Goal: Ask a question: Seek information or help from site administrators or community

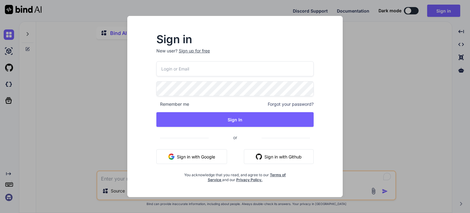
type input "[EMAIL_ADDRESS][PERSON_NAME][DOMAIN_NAME]"
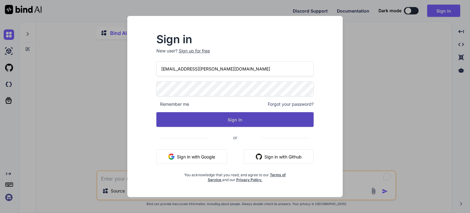
click at [252, 119] on button "Sign In" at bounding box center [234, 119] width 157 height 15
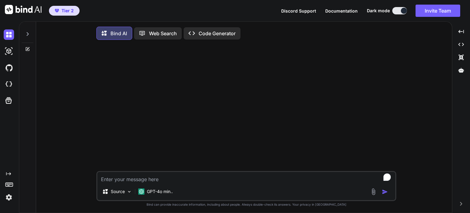
type textarea "x"
click at [132, 183] on textarea "To enrich screen reader interactions, please activate Accessibility in Grammarl…" at bounding box center [246, 177] width 298 height 11
type textarea "c"
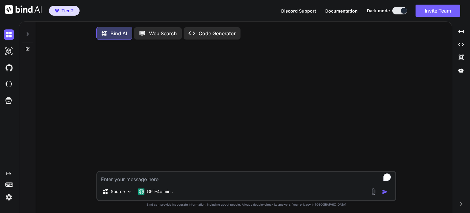
type textarea "x"
type textarea "ca"
type textarea "x"
type textarea "can"
type textarea "x"
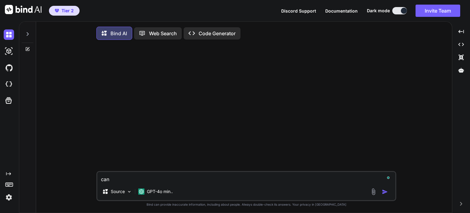
type textarea "can"
type textarea "x"
type textarea "can y"
type textarea "x"
type textarea "can yo"
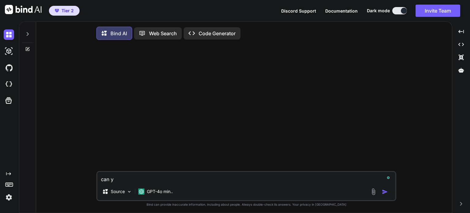
type textarea "x"
type textarea "can you"
type textarea "x"
type textarea "can you"
type textarea "x"
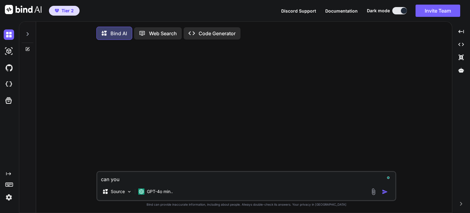
type textarea "can you g"
type textarea "x"
type textarea "can you ge"
type textarea "x"
type textarea "can you gen"
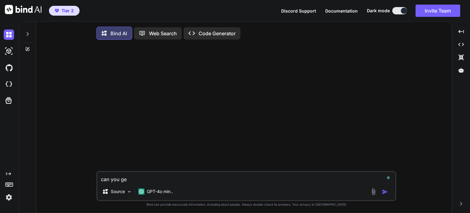
type textarea "x"
type textarea "can you gene"
type textarea "x"
type textarea "can you gener"
type textarea "x"
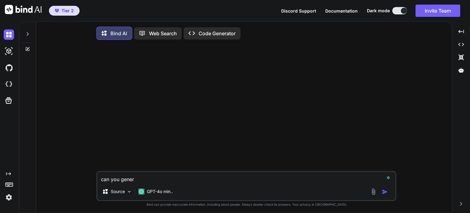
type textarea "can you genera"
type textarea "x"
type textarea "can you generat"
type textarea "x"
type textarea "can you generate"
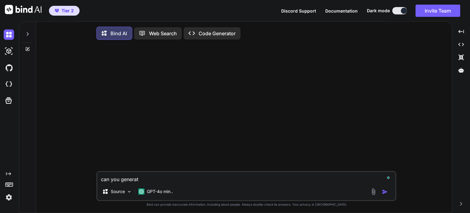
type textarea "x"
type textarea "can you generate"
type textarea "x"
type textarea "can you generate c"
type textarea "x"
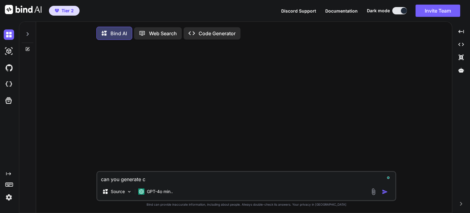
type textarea "can you generate co"
type textarea "x"
type textarea "can you generate cod"
type textarea "x"
type textarea "can you generate code"
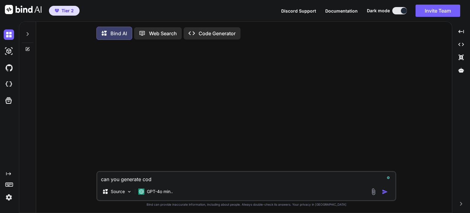
type textarea "x"
type textarea "can you generate code"
type textarea "x"
type textarea "can you generate code f"
type textarea "x"
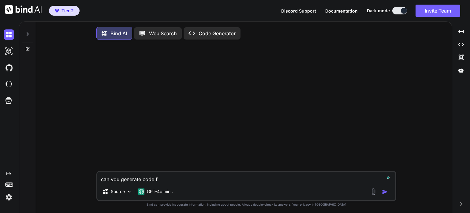
type textarea "can you generate code fo"
type textarea "x"
type textarea "can you generate code for"
type textarea "x"
type textarea "can you generate code for"
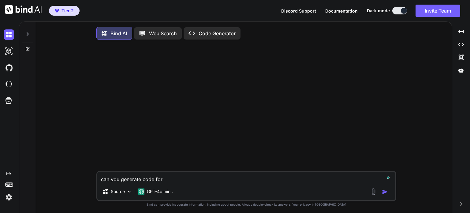
type textarea "x"
type textarea "can you generate code for m"
type textarea "x"
type textarea "can you generate code for ma"
type textarea "x"
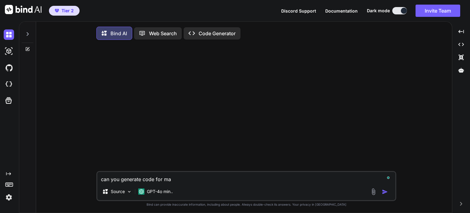
type textarea "can you generate code for mak"
type textarea "x"
type textarea "can you generate code for make"
type textarea "x"
type textarea "can you generate code for maker"
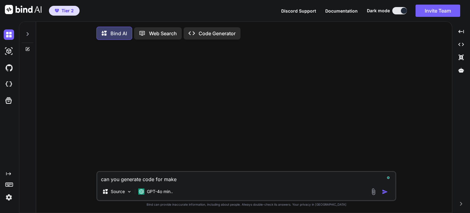
type textarea "x"
type textarea "can you generate code for make"
type textarea "x"
type textarea "can you generate code for mak"
type textarea "x"
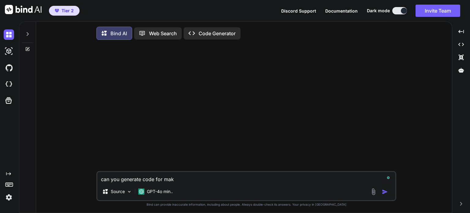
type textarea "can you generate code for ma"
type textarea "x"
type textarea "can you generate code for m"
type textarea "x"
type textarea "can you generate code for"
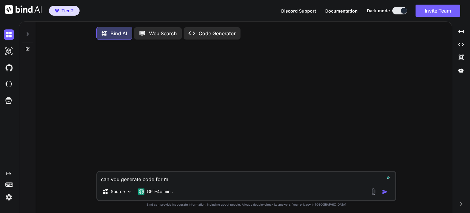
type textarea "x"
type textarea "can you generate code for"
type textarea "x"
type textarea "can you generate code fo"
type textarea "x"
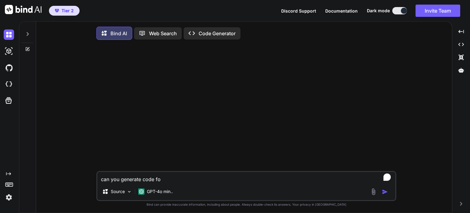
type textarea "can you generate code f"
type textarea "x"
type textarea "can you generate code"
type textarea "x"
type textarea "can you generate code t"
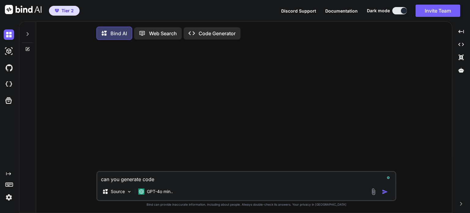
type textarea "x"
type textarea "can you generate code th"
type textarea "x"
type textarea "can you generate code tha"
type textarea "x"
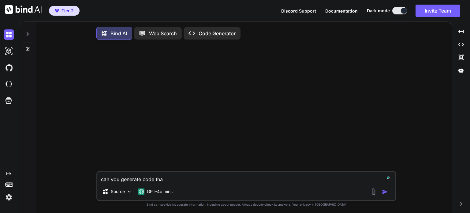
type textarea "can you generate code that"
type textarea "x"
type textarea "can you generate code that'"
type textarea "x"
type textarea "can you generate code that's"
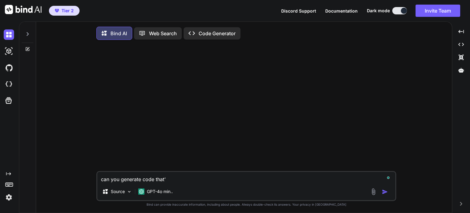
type textarea "x"
type textarea "can you generate code that's"
type textarea "x"
type textarea "can you generate code that's c"
type textarea "x"
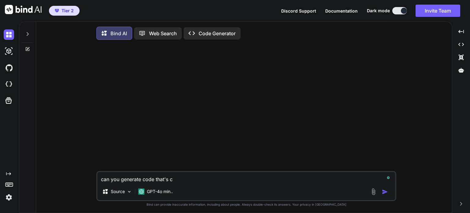
type textarea "can you generate code that's co"
type textarea "x"
type textarea "can you generate code that's com"
type textarea "x"
type textarea "can you generate code that's comb"
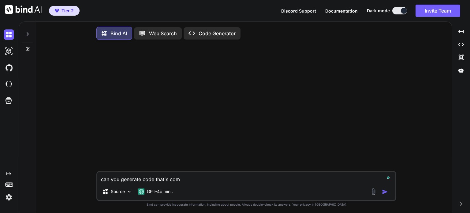
type textarea "x"
type textarea "can you generate code that's com"
type textarea "x"
type textarea "can you generate code that's comp"
type textarea "x"
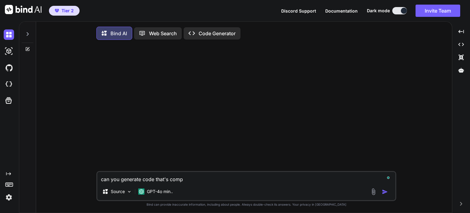
type textarea "can you generate code that's compa"
type textarea "x"
type textarea "can you generate code that's compat"
type textarea "x"
type textarea "can you generate code that's compati"
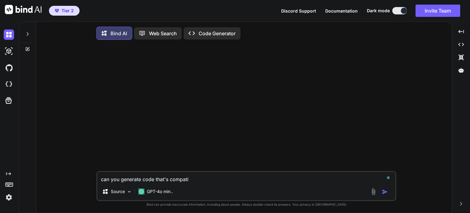
type textarea "x"
type textarea "can you generate code that's compatib"
type textarea "x"
type textarea "can you generate code that's compatibl"
type textarea "x"
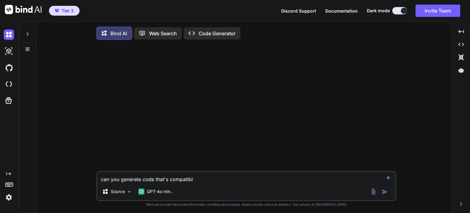
type textarea "can you generate code that's compatible"
type textarea "x"
type textarea "can you generate code that's compatible"
type textarea "x"
type textarea "can you generate code that's compatible"
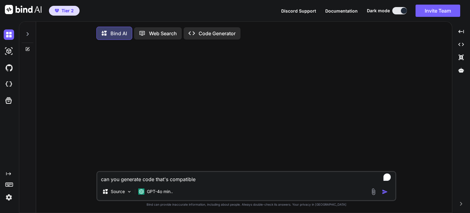
type textarea "x"
type textarea "can you generate code that's compatibl"
type textarea "x"
type textarea "can you generate code that's compatib"
type textarea "x"
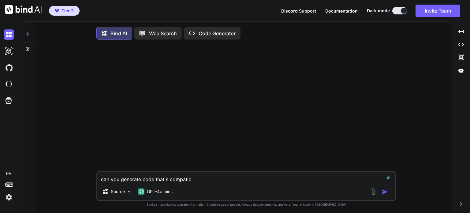
type textarea "can you generate code that's compati"
type textarea "x"
type textarea "can you generate code that's compat"
type textarea "x"
type textarea "can you generate code that's compa"
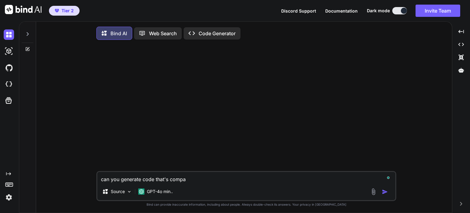
type textarea "x"
type textarea "can you generate code that's comp"
type textarea "x"
type textarea "can you generate code that's co"
type textarea "x"
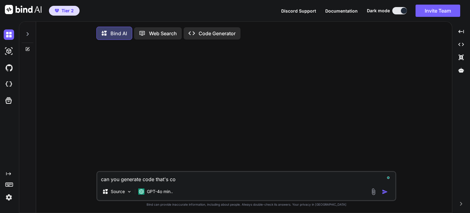
type textarea "can you generate code that's c"
type textarea "x"
type textarea "can you generate code that's"
type textarea "x"
type textarea "can you generate code that's"
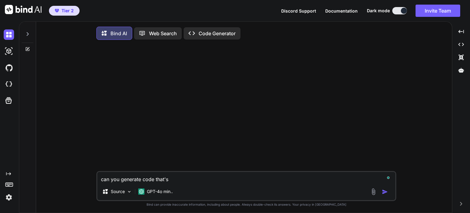
type textarea "x"
type textarea "can you generate code that'"
type textarea "x"
type textarea "can you generate code that"
type textarea "x"
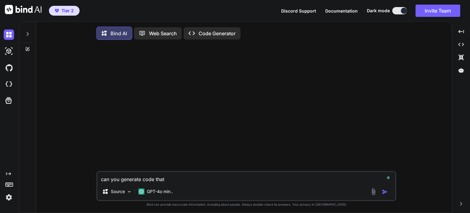
type textarea "can you generate code that"
type textarea "x"
type textarea "can you generate code that c"
type textarea "x"
type textarea "can you generate code that co"
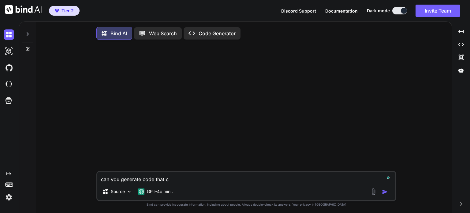
type textarea "x"
type textarea "can you generate code that cou"
type textarea "x"
type textarea "can you generate code that coul"
type textarea "x"
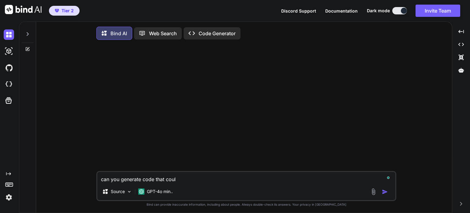
type textarea "can you generate code that could"
type textarea "x"
type textarea "can you generate code that could"
type textarea "x"
type textarea "can you generate code that could a"
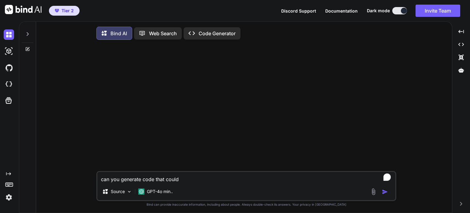
type textarea "x"
type textarea "can you generate code that could ad"
type textarea "x"
type textarea "can you generate code that could add"
type textarea "x"
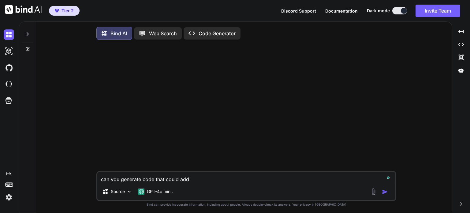
type textarea "can you generate code that could add"
type textarea "x"
type textarea "can you generate code that could add f"
type textarea "x"
type textarea "can you generate code that could add fu"
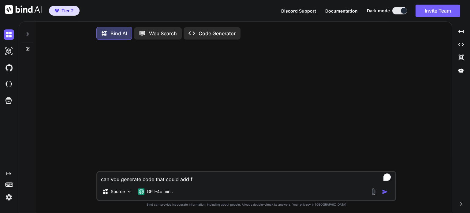
type textarea "x"
type textarea "can you generate code that could add fun"
type textarea "x"
type textarea "can you generate code that could add func"
type textarea "x"
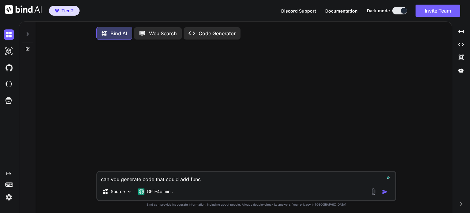
type textarea "can you generate code that could add funct"
type textarea "x"
type textarea "can you generate code that could add functi"
type textarea "x"
type textarea "can you generate code that could add functin"
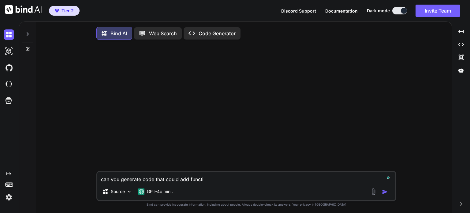
type textarea "x"
type textarea "can you generate code that could add functina"
type textarea "x"
type textarea "can you generate code that could add functinal"
type textarea "x"
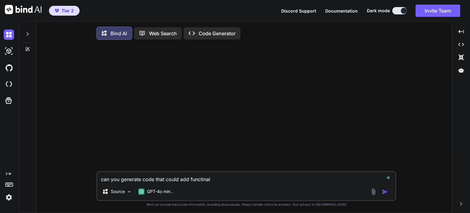
type textarea "can you generate code that could add functina"
type textarea "x"
type textarea "can you generate code that could add functin"
type textarea "x"
type textarea "can you generate code that could add functi"
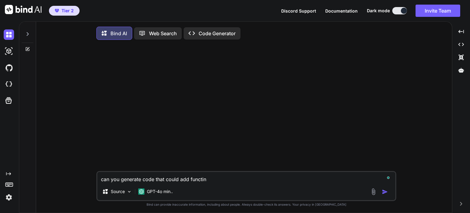
type textarea "x"
type textarea "can you generate code that could add functio"
type textarea "x"
type textarea "can you generate code that could add function"
type textarea "x"
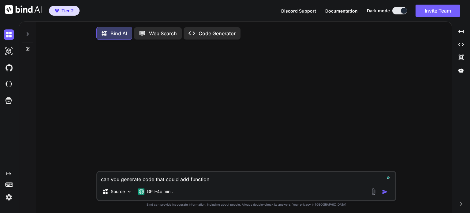
type textarea "can you generate code that could add functiona"
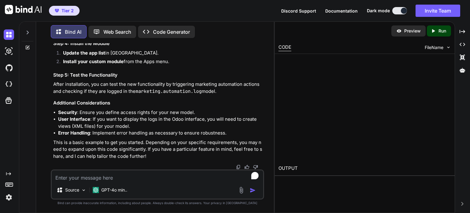
scroll to position [490, 0]
